Goal: Task Accomplishment & Management: Complete application form

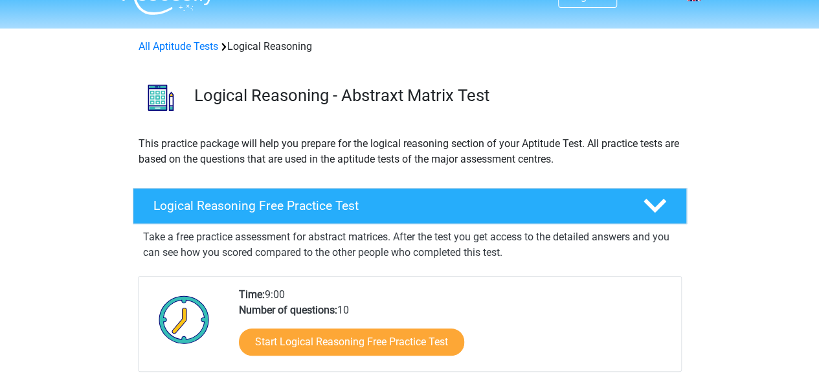
scroll to position [52, 0]
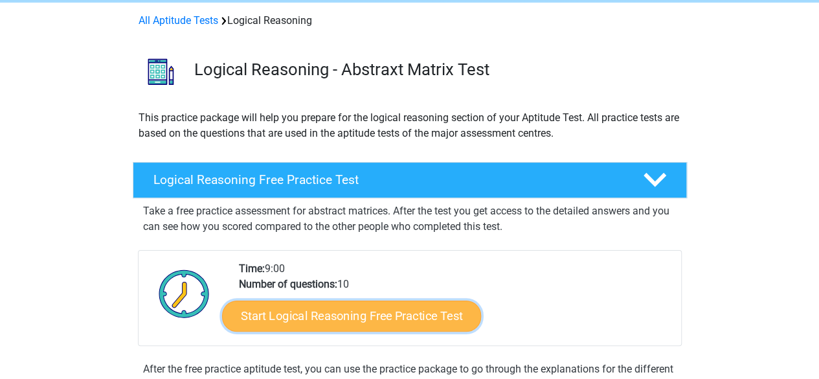
click at [433, 304] on link "Start Logical Reasoning Free Practice Test" at bounding box center [351, 315] width 259 height 31
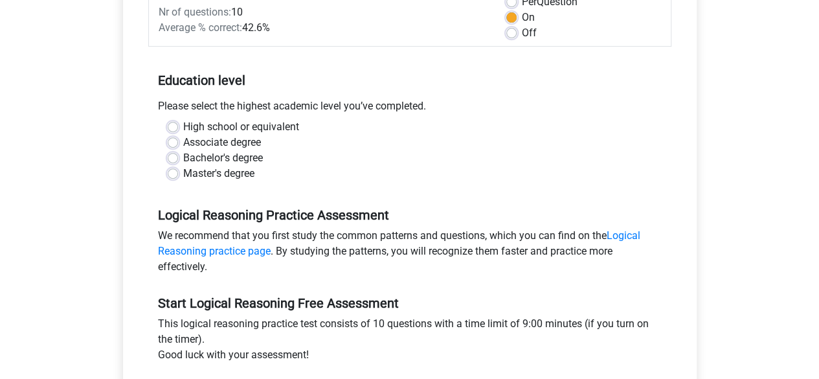
scroll to position [207, 0]
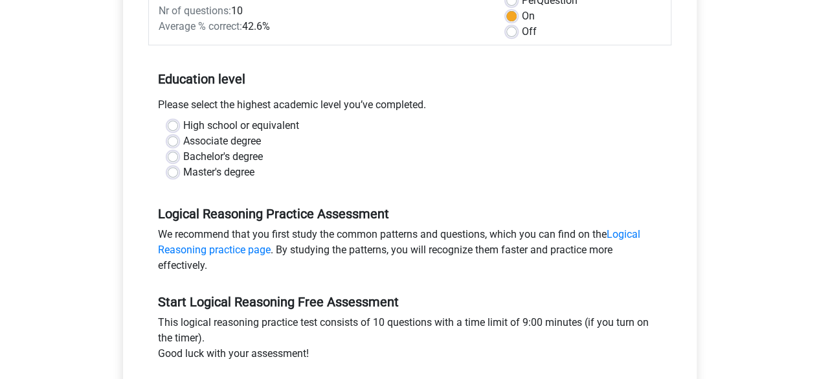
click at [179, 126] on div "High school or equivalent" at bounding box center [410, 126] width 485 height 16
click at [183, 125] on label "High school or equivalent" at bounding box center [241, 126] width 116 height 16
click at [172, 125] on input "High school or equivalent" at bounding box center [173, 124] width 10 height 13
radio input "true"
click at [168, 133] on input "Associate degree" at bounding box center [173, 139] width 10 height 13
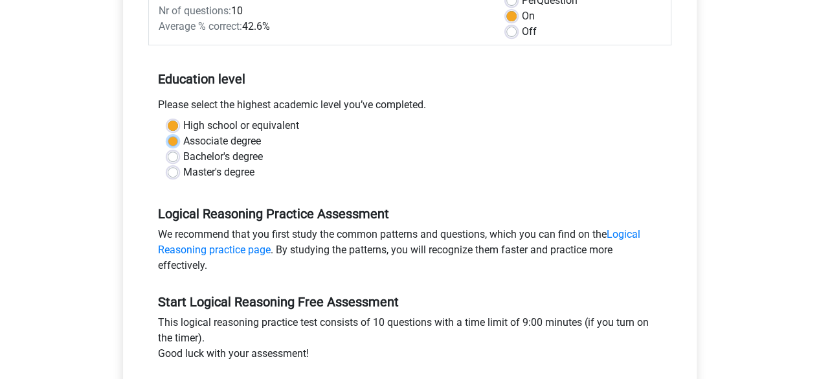
radio input "true"
click at [168, 118] on input "High school or equivalent" at bounding box center [173, 124] width 10 height 13
radio input "true"
click at [387, 240] on div "We recommend that you first study the common patterns and questions, which you …" at bounding box center [409, 253] width 523 height 52
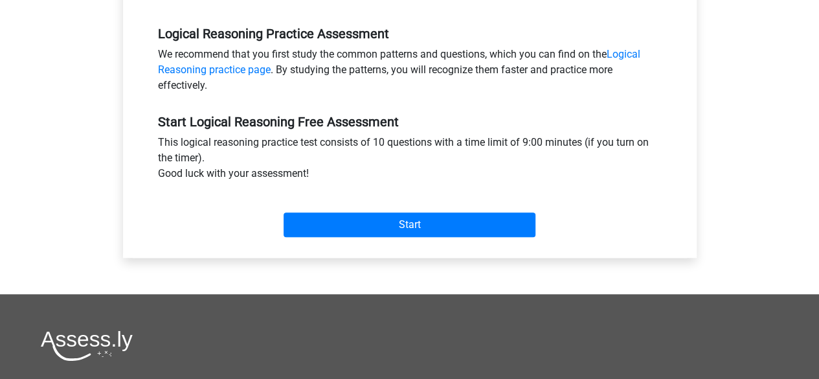
scroll to position [389, 0]
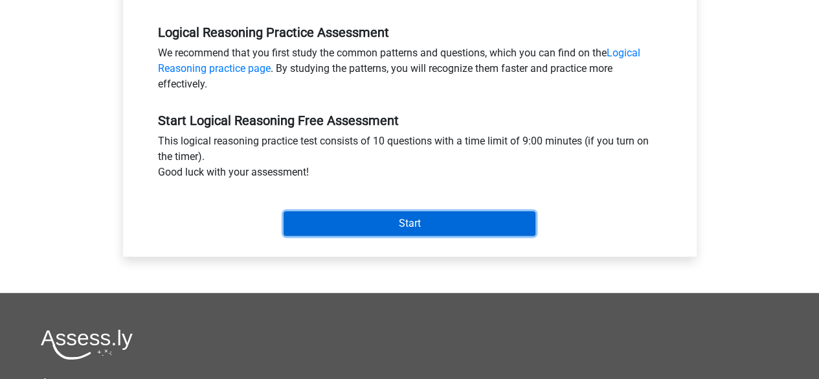
click at [399, 215] on input "Start" at bounding box center [410, 223] width 252 height 25
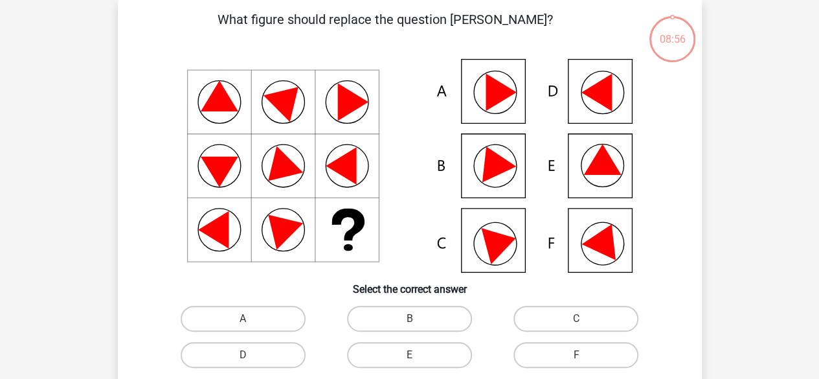
scroll to position [52, 0]
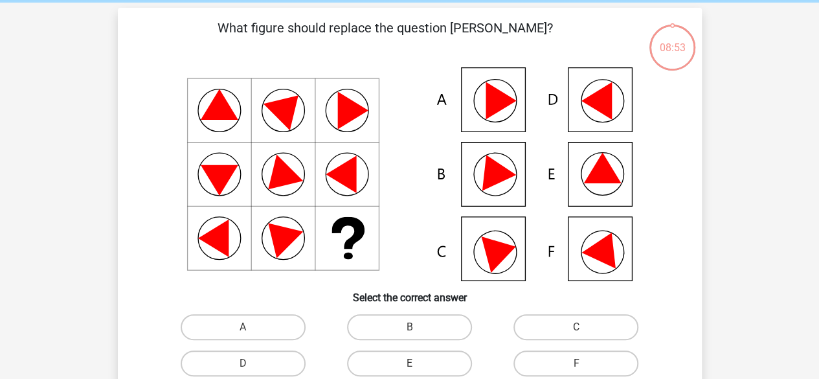
click at [421, 119] on icon at bounding box center [410, 174] width 522 height 214
click at [442, 30] on p "What figure should replace the question mark?" at bounding box center [386, 37] width 494 height 39
click at [488, 186] on icon at bounding box center [492, 168] width 47 height 43
click at [421, 325] on label "B" at bounding box center [409, 327] width 125 height 26
click at [418, 327] on input "B" at bounding box center [413, 331] width 8 height 8
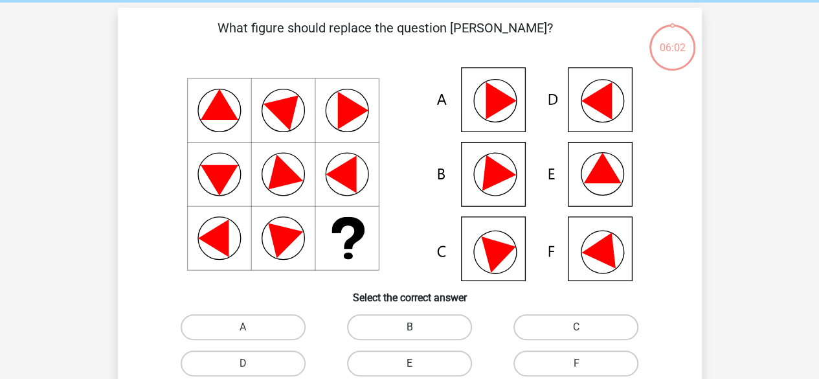
radio input "true"
click at [411, 215] on icon at bounding box center [410, 174] width 522 height 214
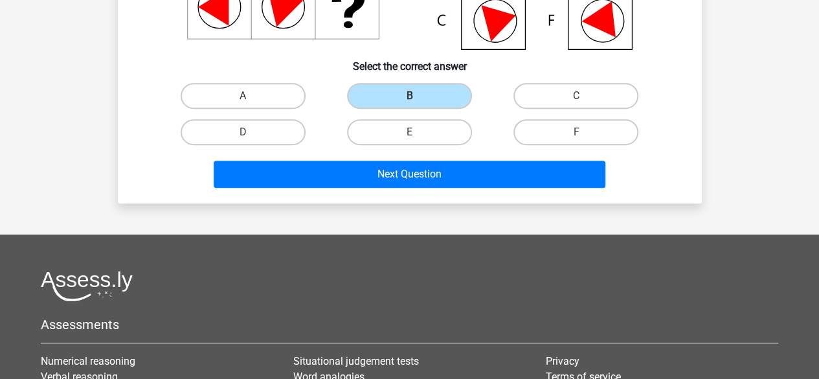
scroll to position [285, 0]
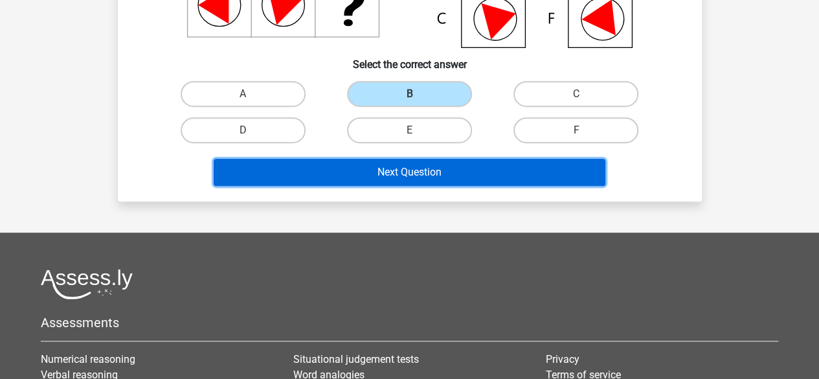
click at [417, 164] on button "Next Question" at bounding box center [410, 172] width 392 height 27
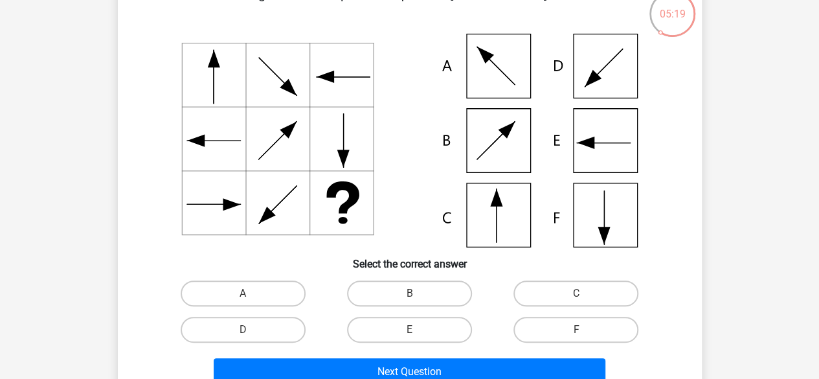
scroll to position [111, 0]
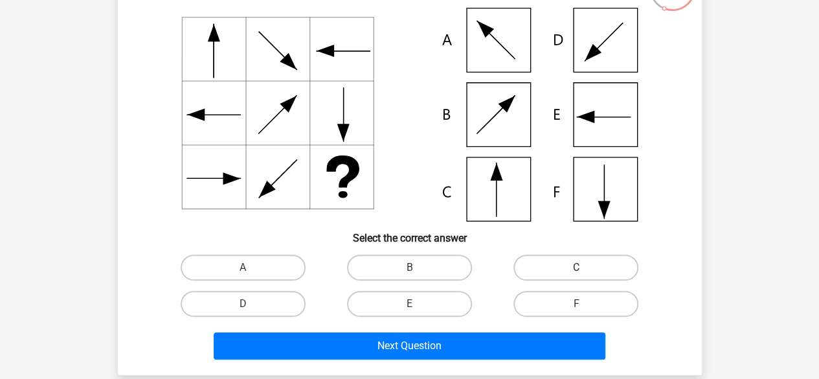
click at [565, 273] on label "C" at bounding box center [576, 268] width 125 height 26
click at [577, 273] on input "C" at bounding box center [581, 272] width 8 height 8
radio input "true"
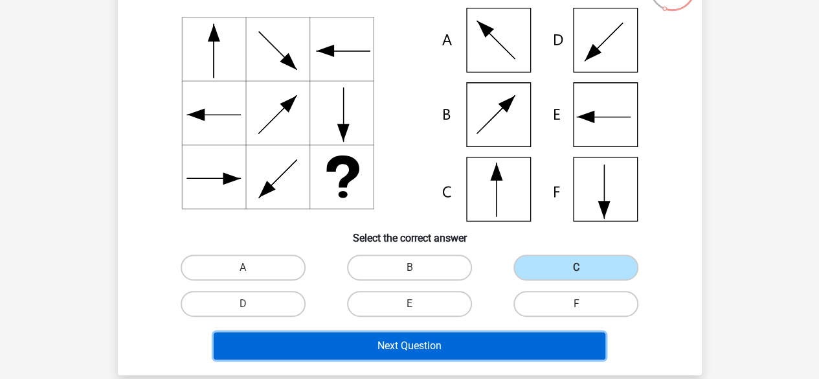
click at [509, 352] on button "Next Question" at bounding box center [410, 345] width 392 height 27
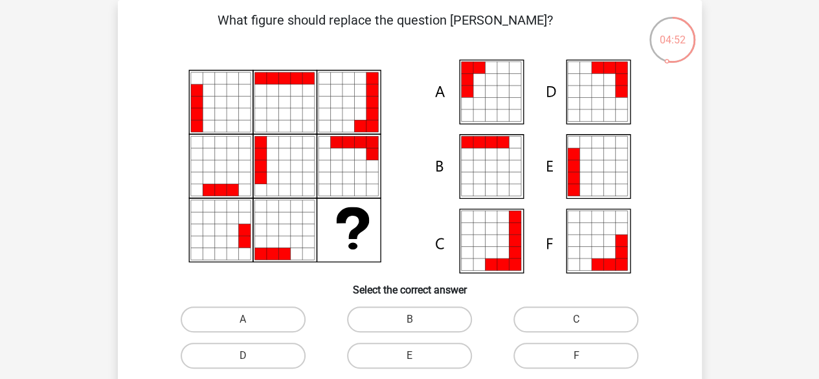
scroll to position [86, 0]
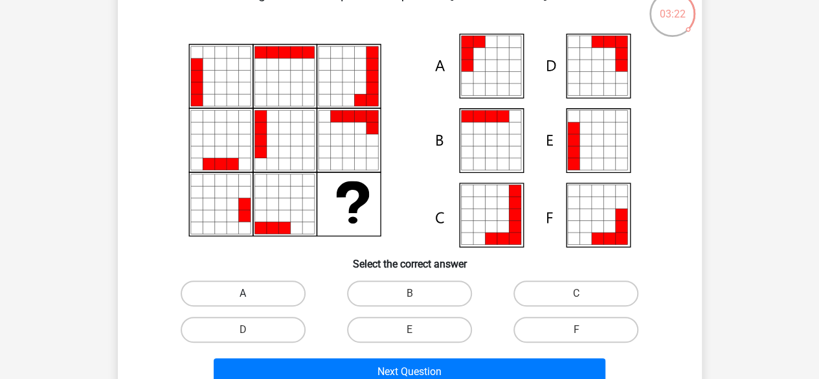
click at [293, 284] on label "A" at bounding box center [243, 293] width 125 height 26
click at [251, 293] on input "A" at bounding box center [247, 297] width 8 height 8
radio input "true"
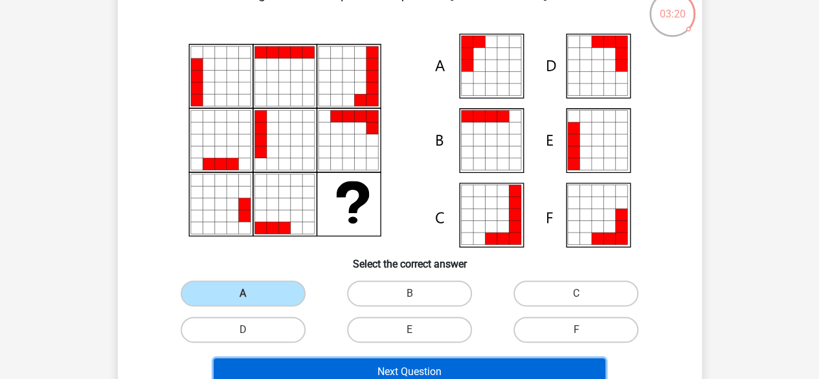
click at [310, 374] on button "Next Question" at bounding box center [410, 371] width 392 height 27
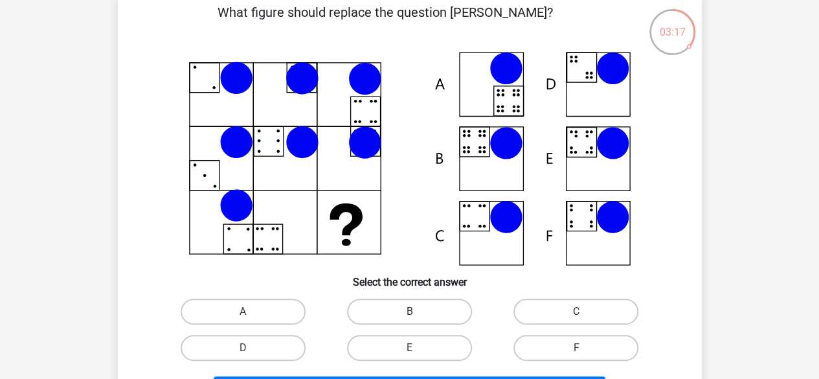
scroll to position [60, 0]
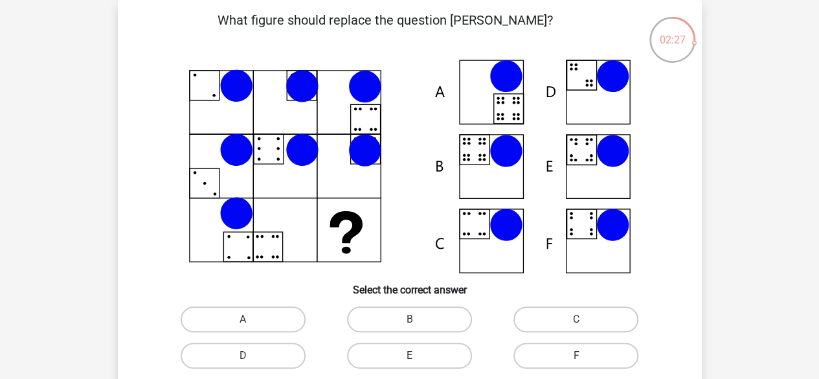
click at [184, 83] on icon at bounding box center [410, 167] width 522 height 214
click at [413, 307] on label "B" at bounding box center [409, 319] width 125 height 26
click at [413, 319] on input "B" at bounding box center [413, 323] width 8 height 8
radio input "true"
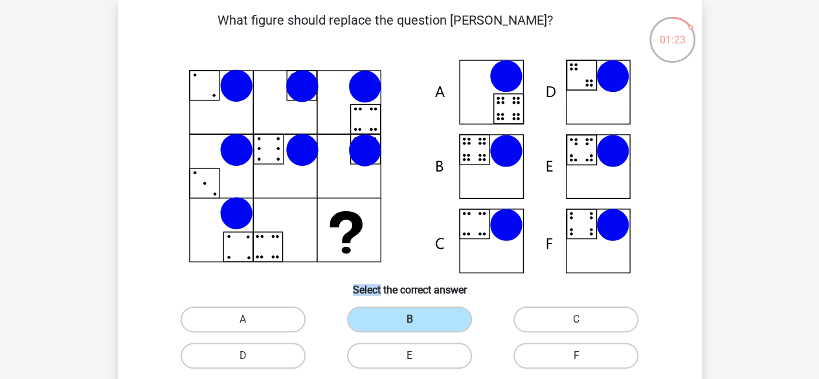
click at [577, 319] on input "C" at bounding box center [581, 323] width 8 height 8
radio input "true"
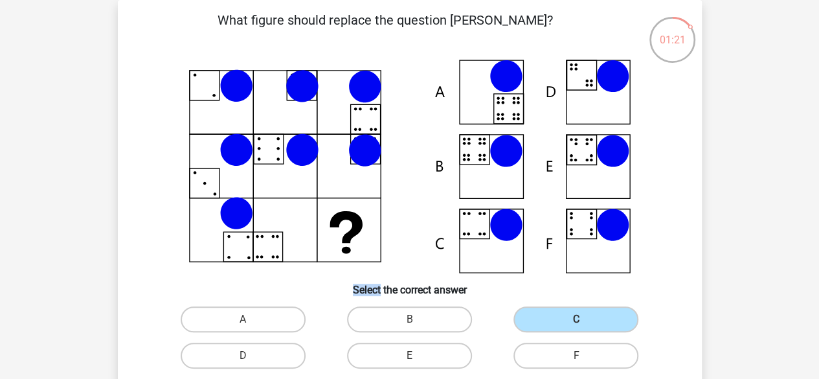
click at [409, 319] on input "B" at bounding box center [413, 323] width 8 height 8
radio input "true"
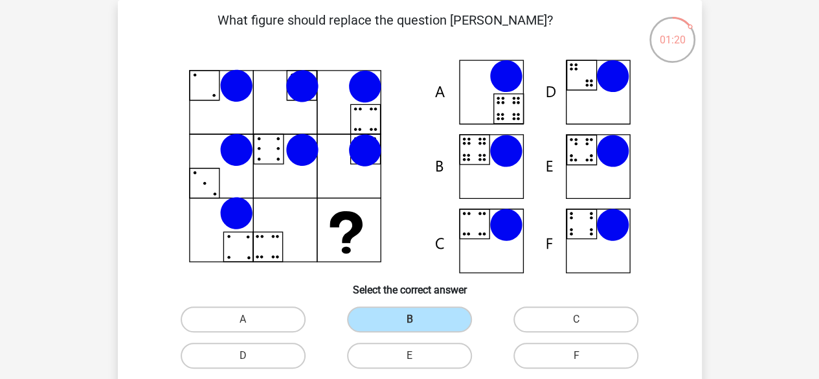
click at [787, 315] on div "Register Nederlands English" at bounding box center [409, 370] width 819 height 860
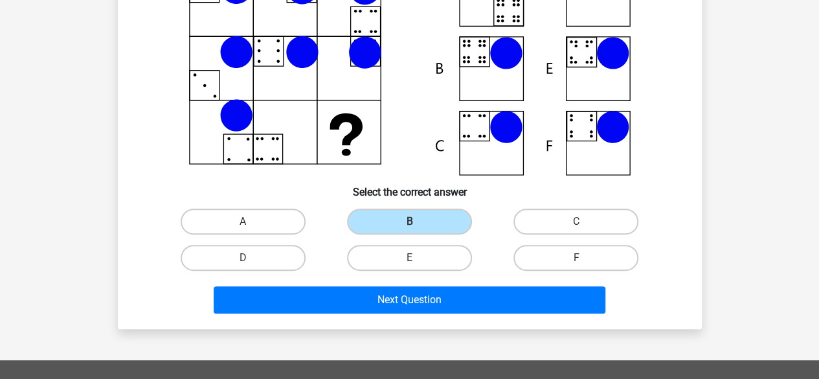
scroll to position [215, 0]
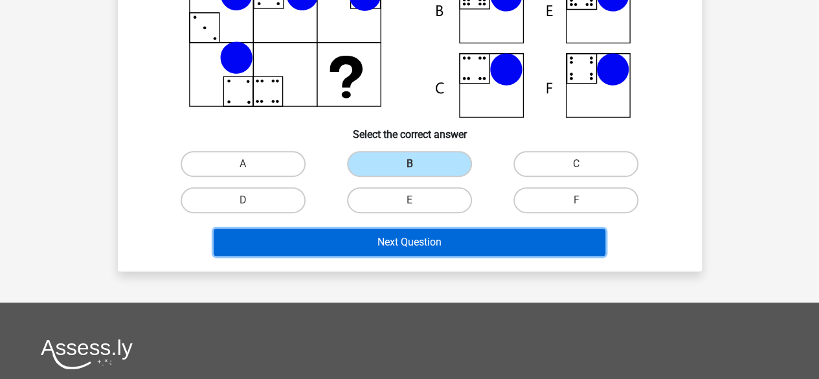
click at [574, 234] on button "Next Question" at bounding box center [410, 242] width 392 height 27
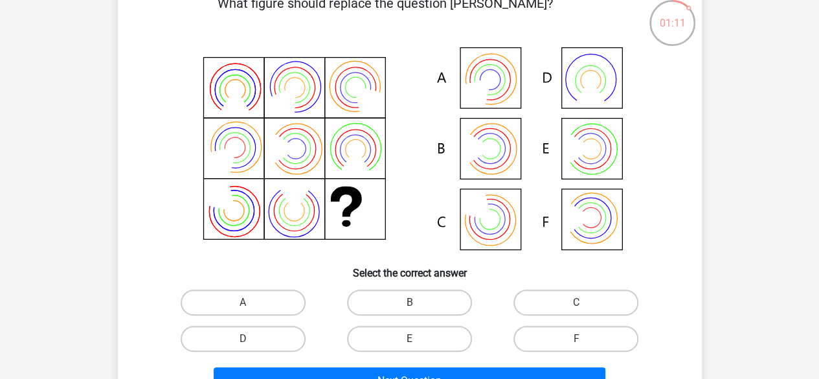
scroll to position [86, 0]
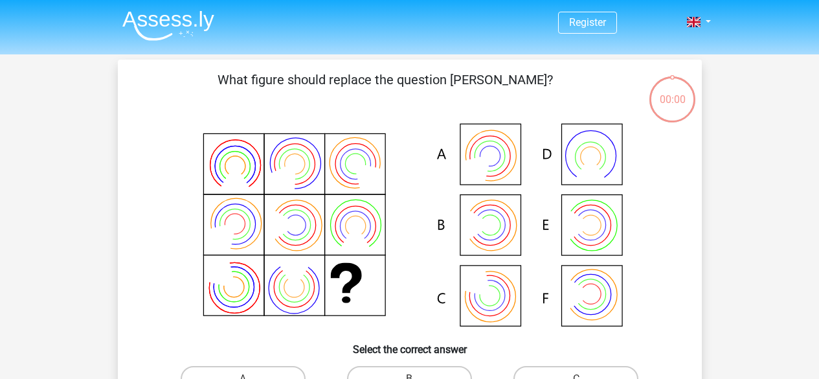
scroll to position [86, 0]
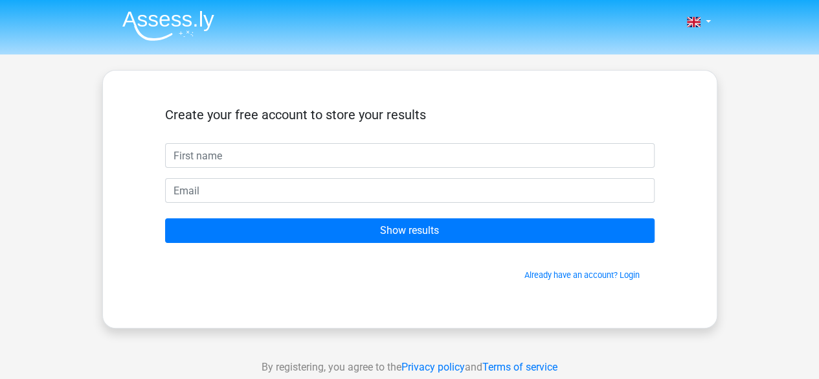
click at [240, 326] on div "Create your free account to store your results Show results Already have an acc…" at bounding box center [409, 199] width 615 height 258
click at [299, 213] on form "Create your free account to store your results Show results Already have an acc…" at bounding box center [410, 194] width 490 height 174
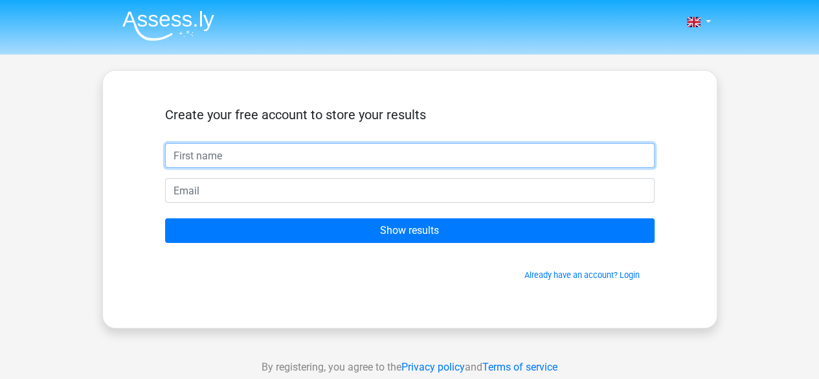
click at [312, 155] on input "text" at bounding box center [410, 155] width 490 height 25
type input "[PERSON_NAME]"
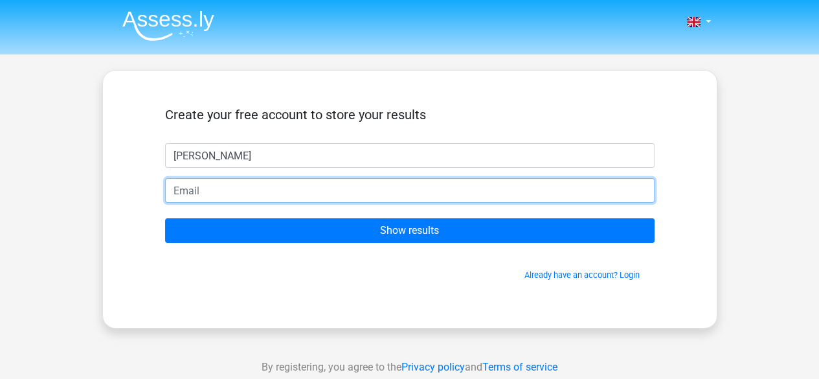
click at [308, 200] on input "email" at bounding box center [410, 190] width 490 height 25
type input "[EMAIL_ADDRESS][DOMAIN_NAME]"
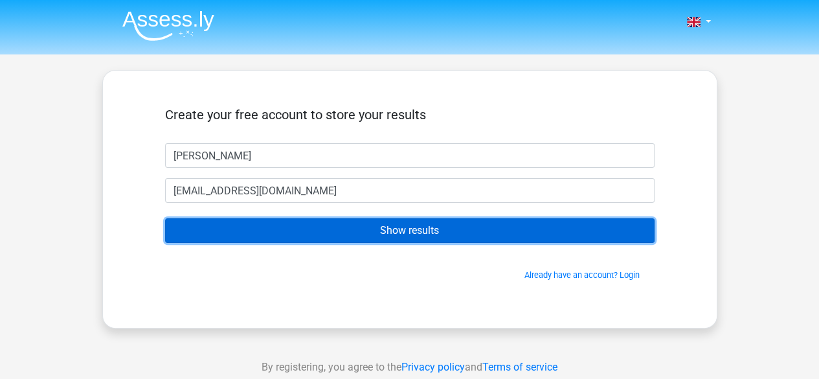
click at [307, 226] on input "Show results" at bounding box center [410, 230] width 490 height 25
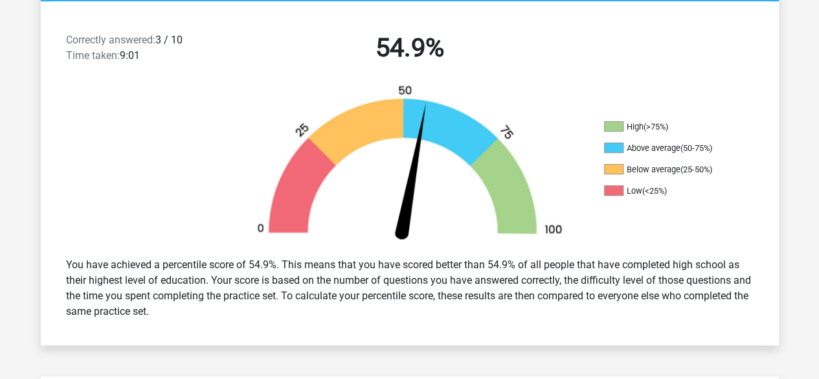
scroll to position [337, 0]
